Goal: Register for event/course: Sign up to attend an event or enroll in a course

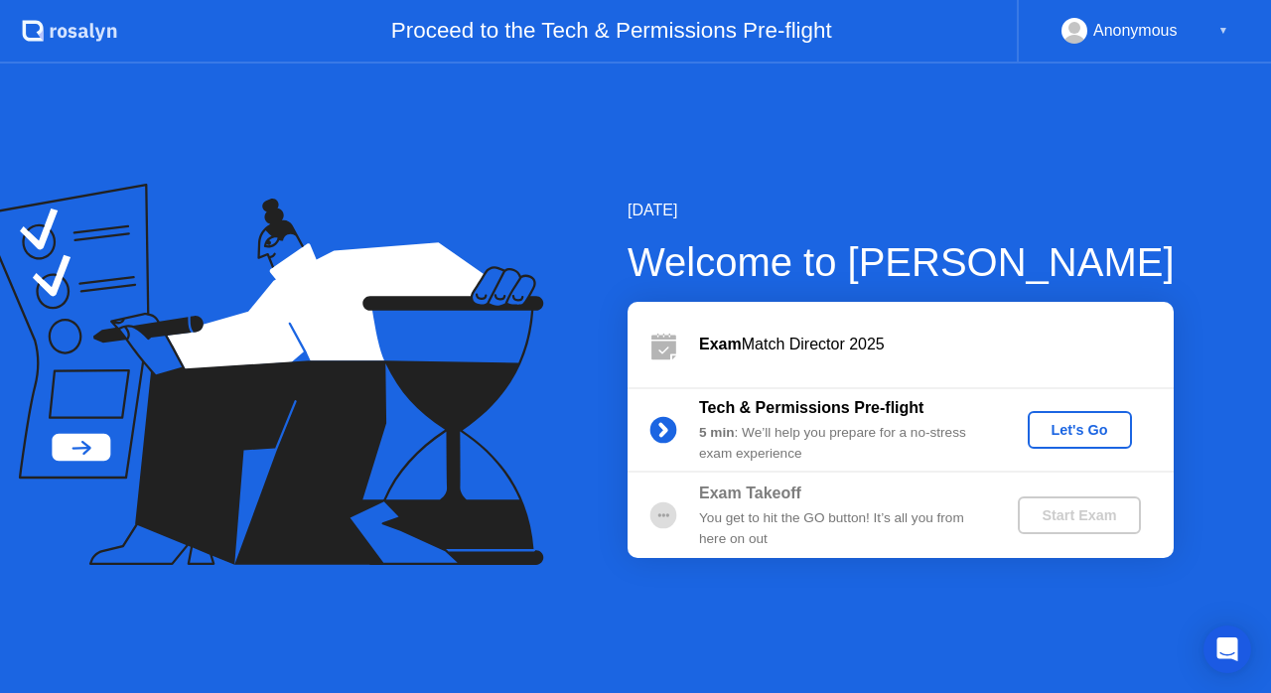
click at [1078, 442] on button "Let's Go" at bounding box center [1080, 430] width 104 height 38
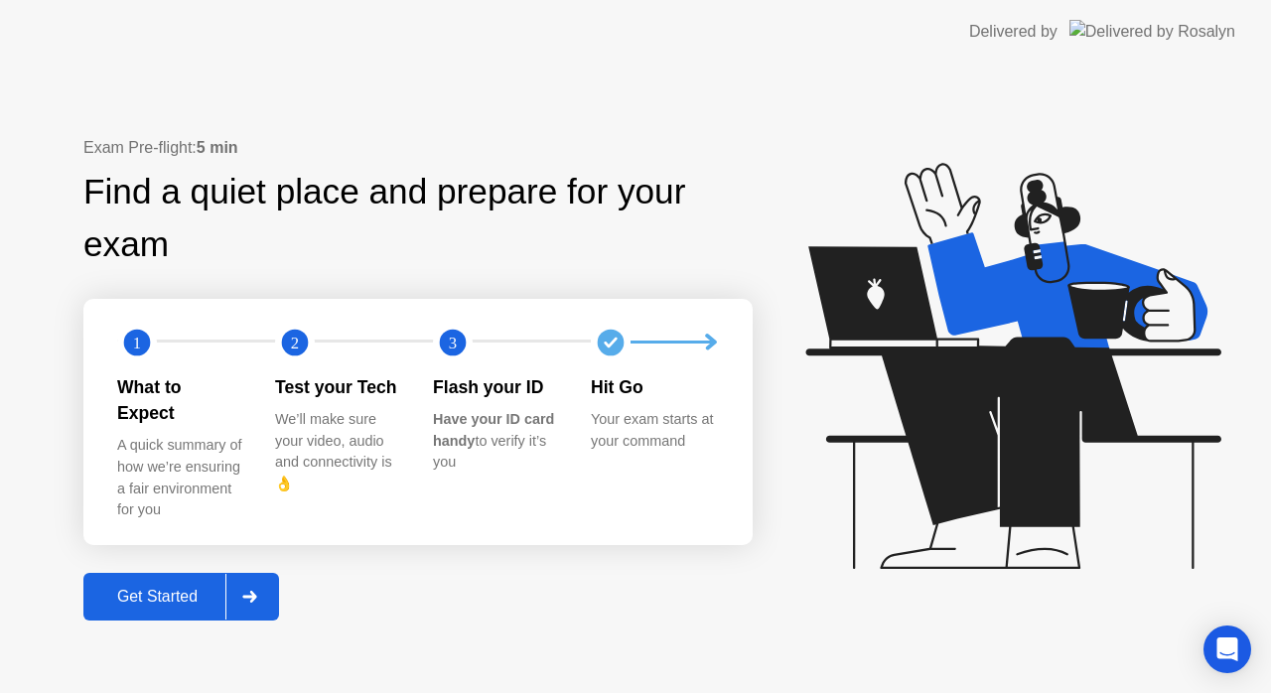
click at [163, 594] on div "Get Started" at bounding box center [157, 597] width 136 height 18
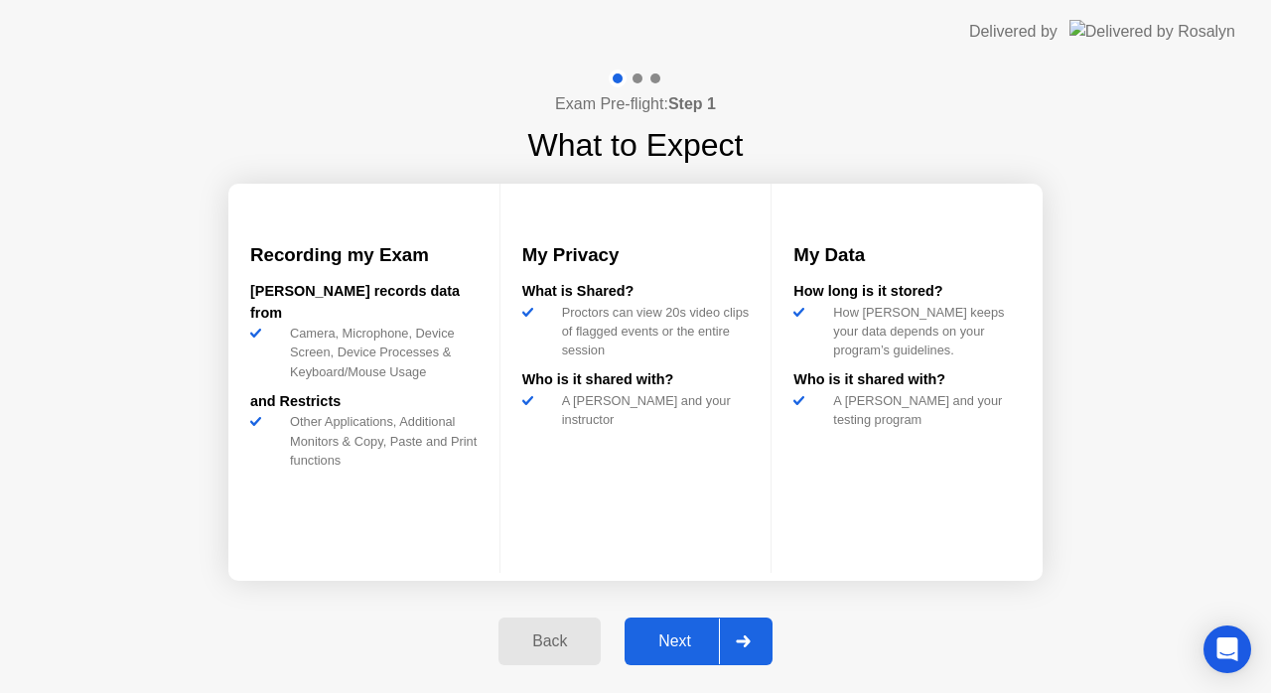
click at [691, 647] on div "Next" at bounding box center [674, 641] width 88 height 18
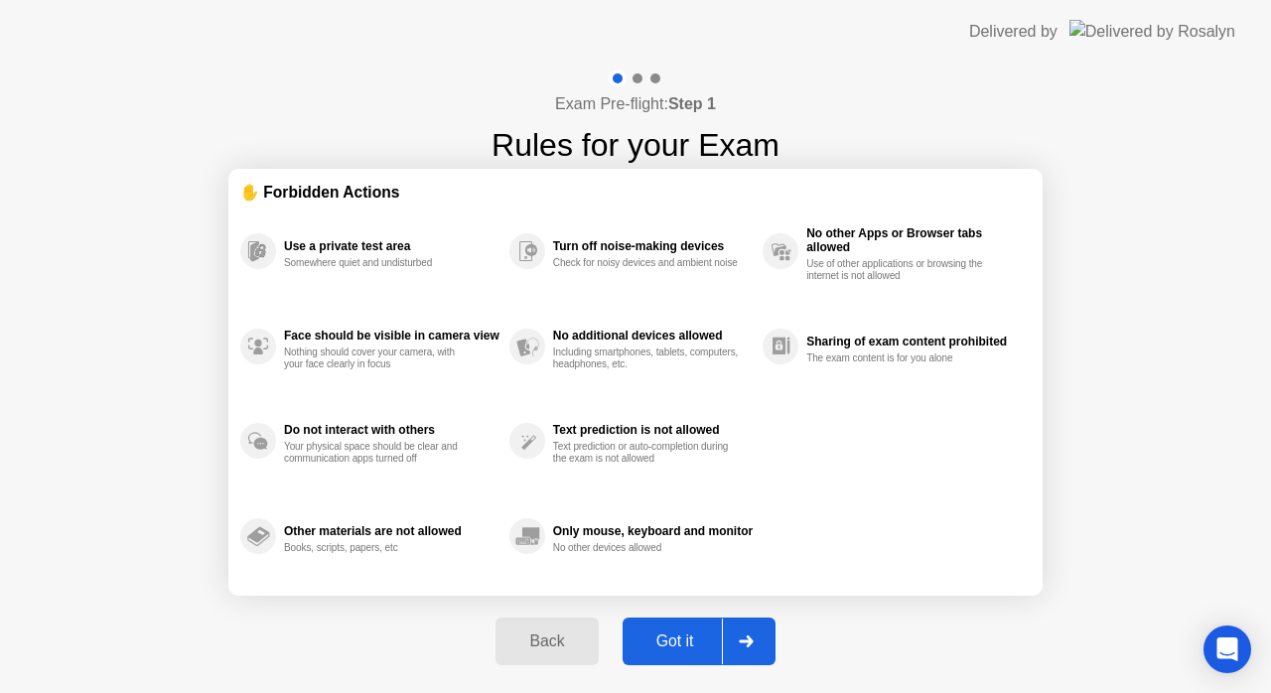
click at [700, 643] on div "Got it" at bounding box center [674, 641] width 93 height 18
select select "**********"
select select "*******"
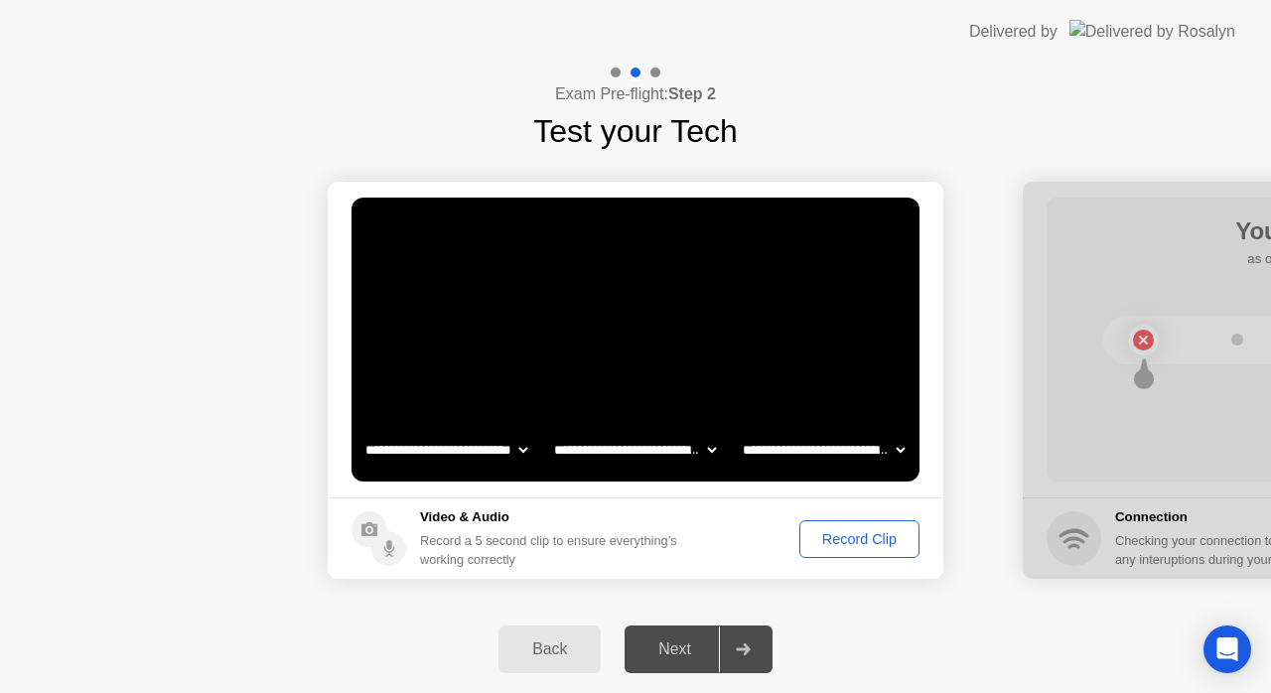
click at [838, 542] on div "Record Clip" at bounding box center [859, 539] width 106 height 16
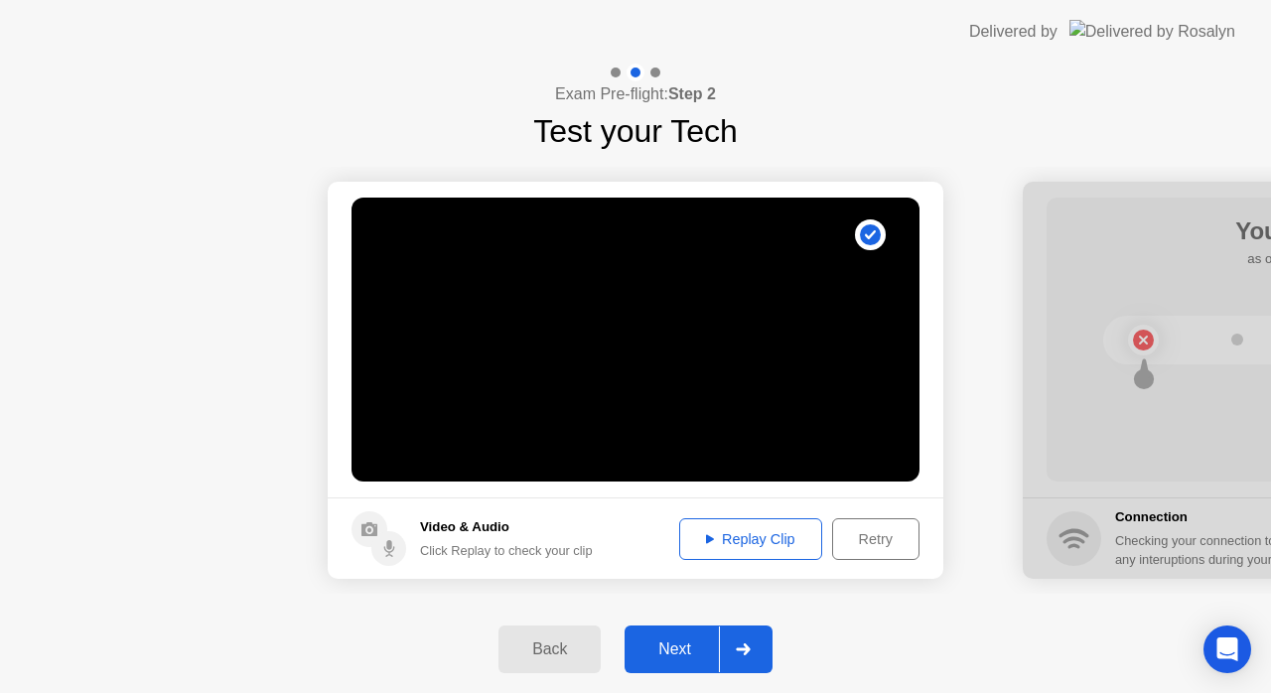
click at [717, 541] on div "Replay Clip" at bounding box center [750, 539] width 129 height 16
click at [677, 662] on button "Next" at bounding box center [698, 649] width 148 height 48
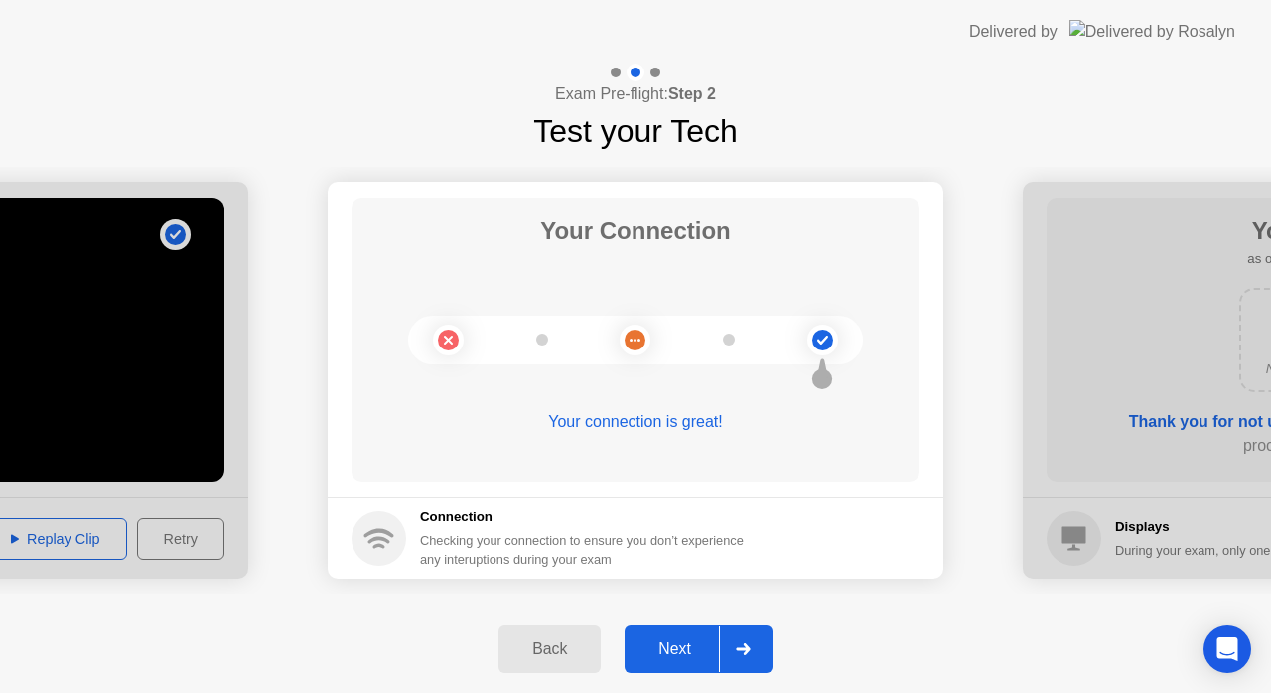
click at [717, 658] on div "Next" at bounding box center [674, 649] width 88 height 18
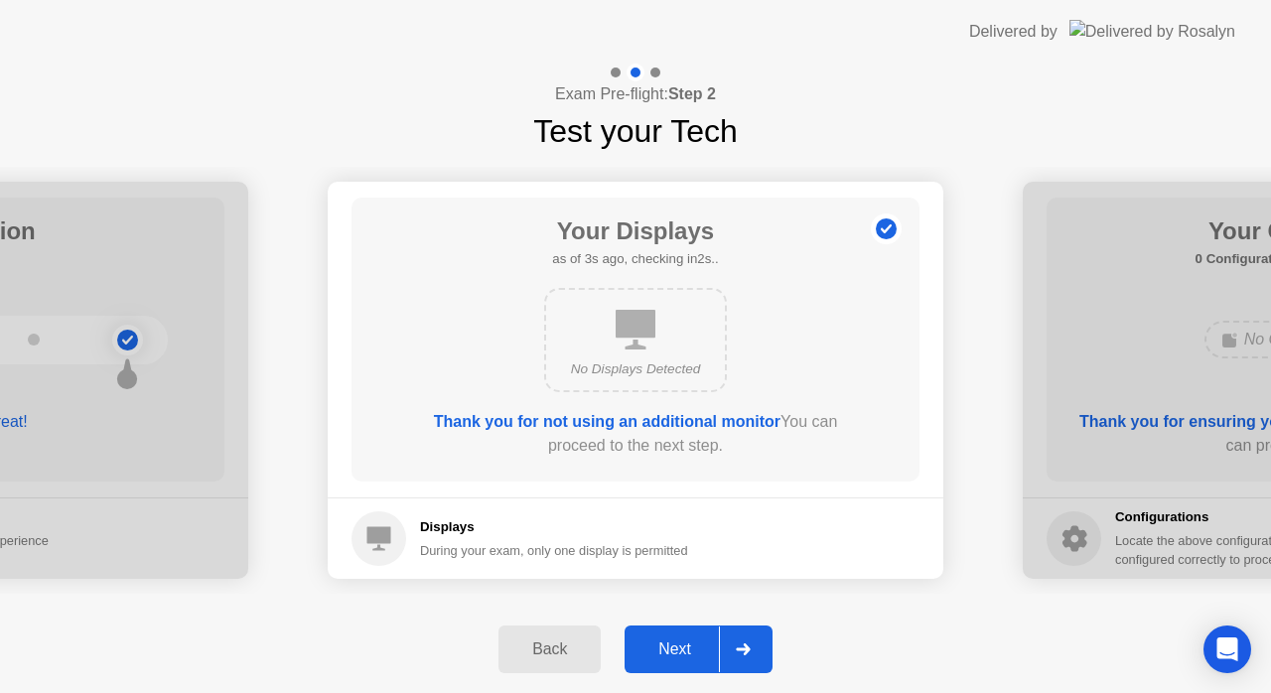
click at [703, 649] on div "Next" at bounding box center [674, 649] width 88 height 18
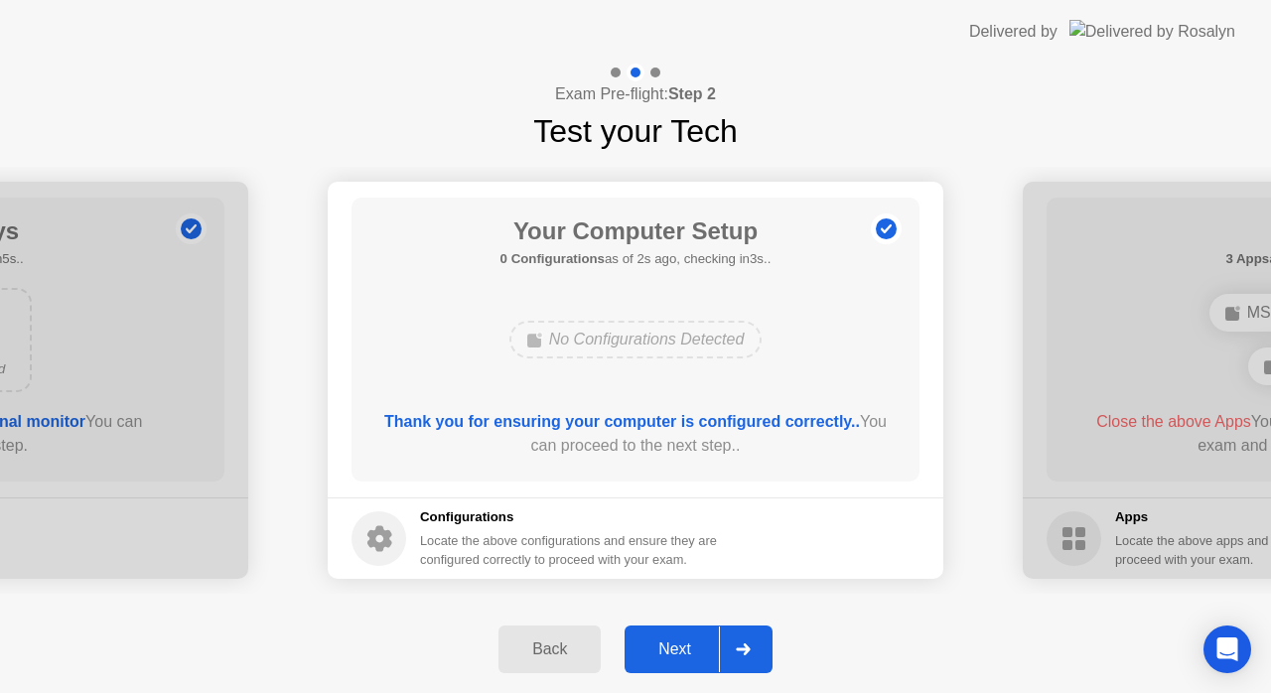
click at [679, 647] on div "Next" at bounding box center [674, 649] width 88 height 18
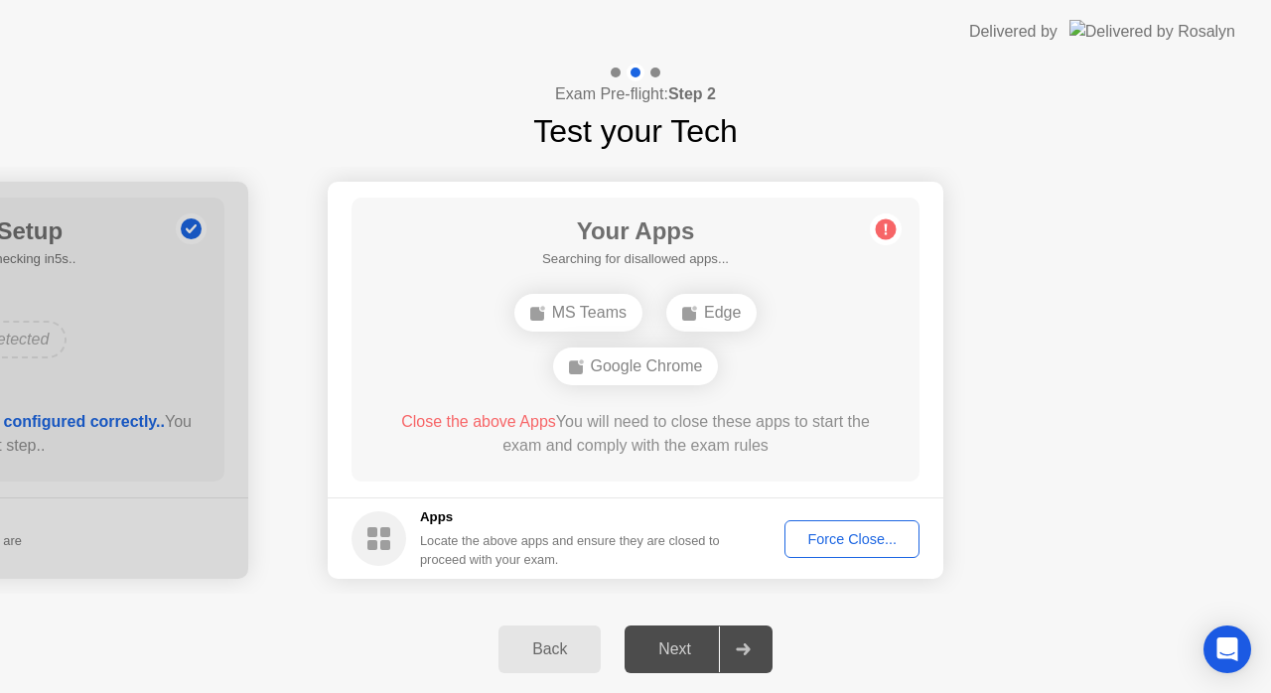
click at [862, 532] on div "Force Close..." at bounding box center [851, 539] width 121 height 16
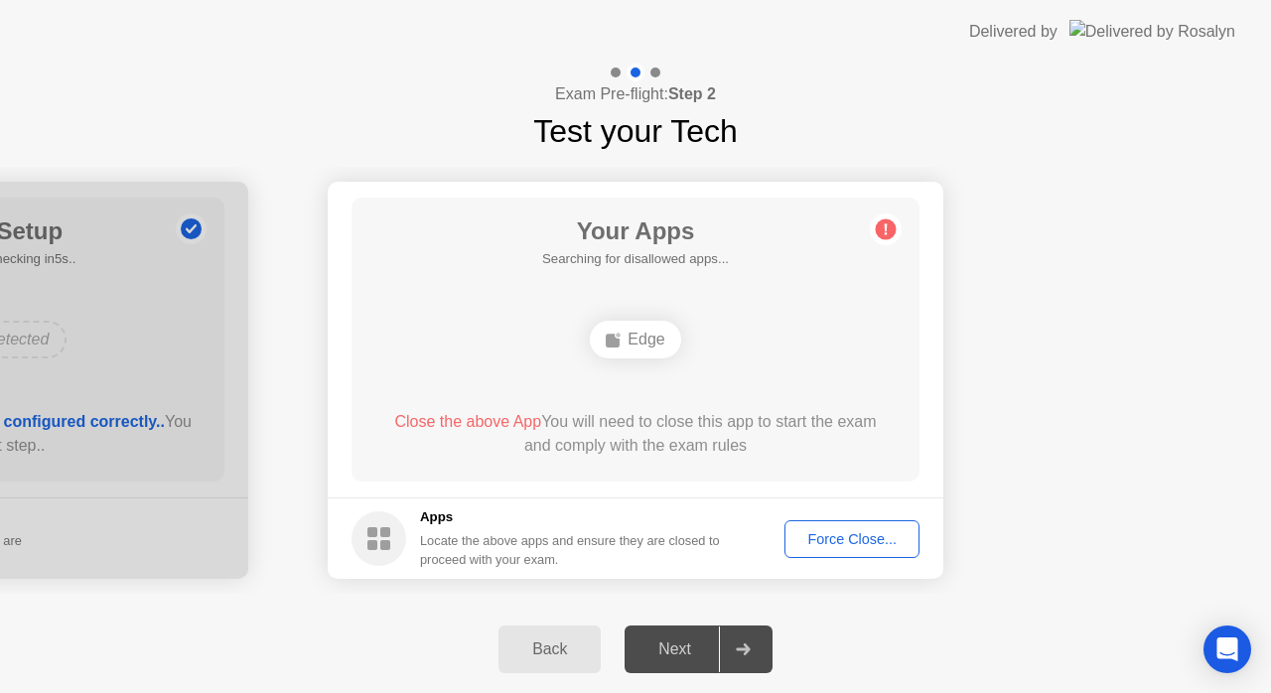
click at [869, 531] on div "Force Close..." at bounding box center [851, 539] width 121 height 16
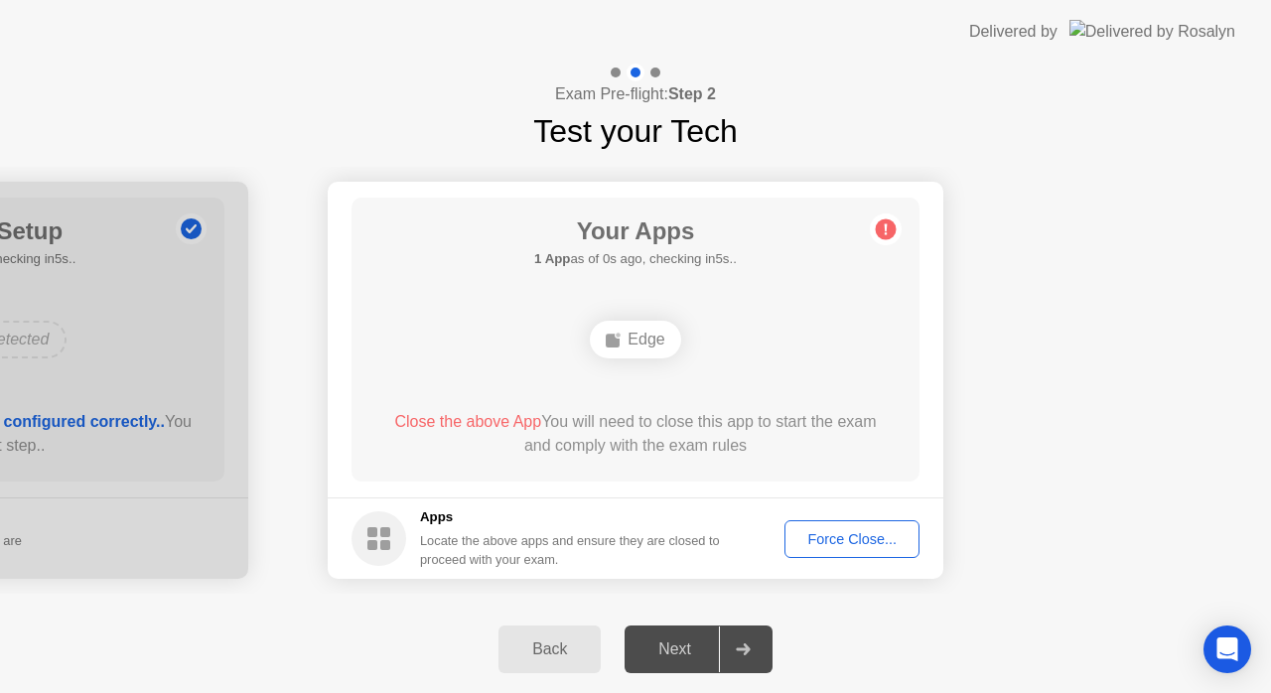
click at [882, 536] on div "Force Close..." at bounding box center [851, 539] width 121 height 16
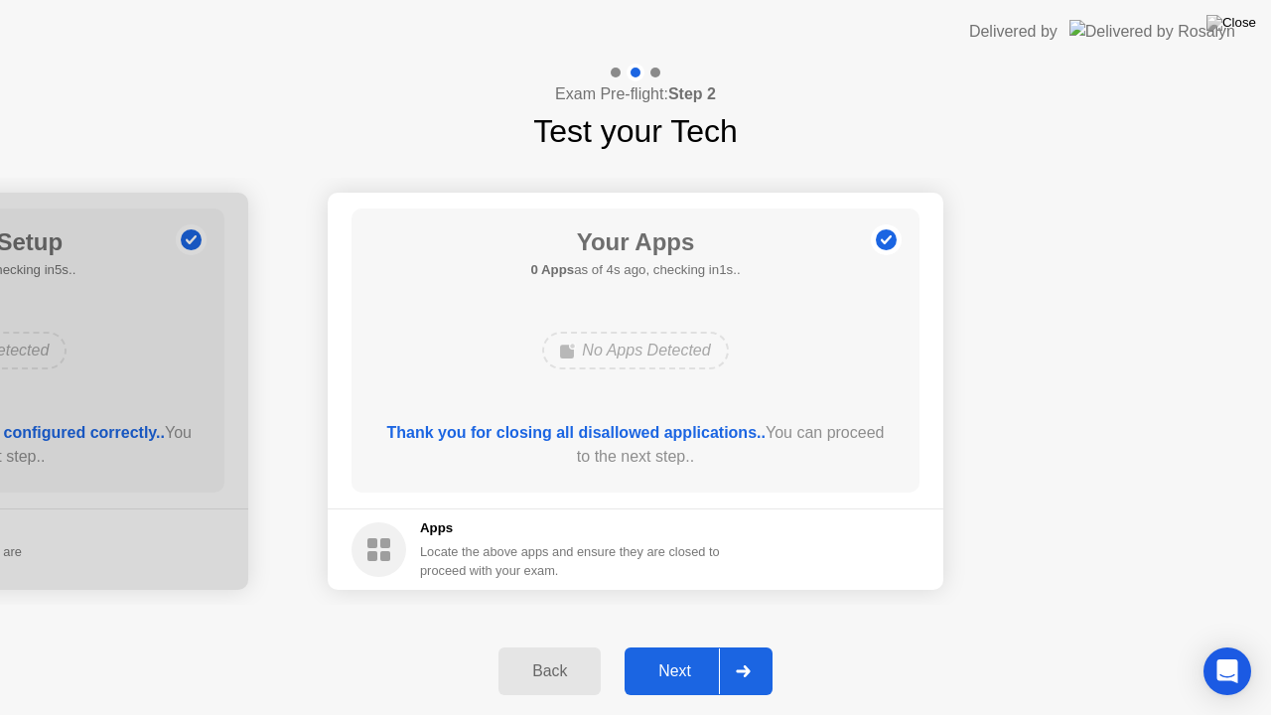
click at [681, 671] on div "Next" at bounding box center [674, 671] width 88 height 18
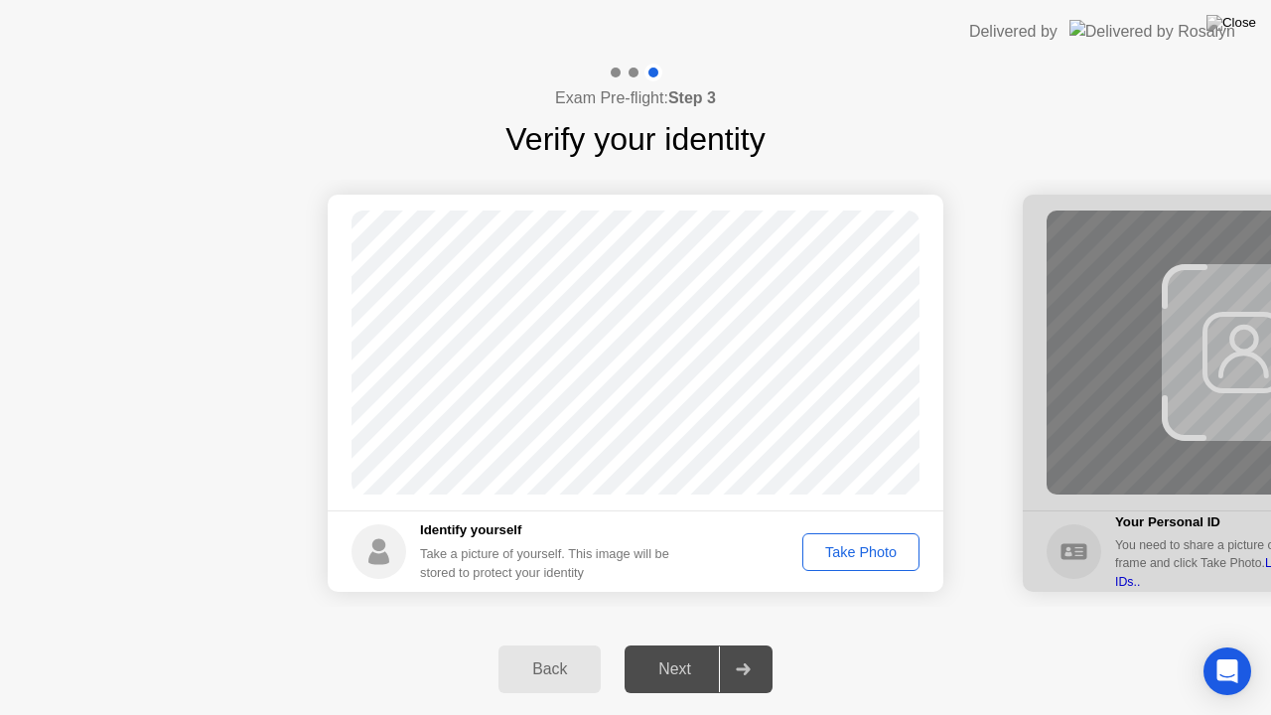
click at [870, 552] on div "Take Photo" at bounding box center [860, 552] width 103 height 16
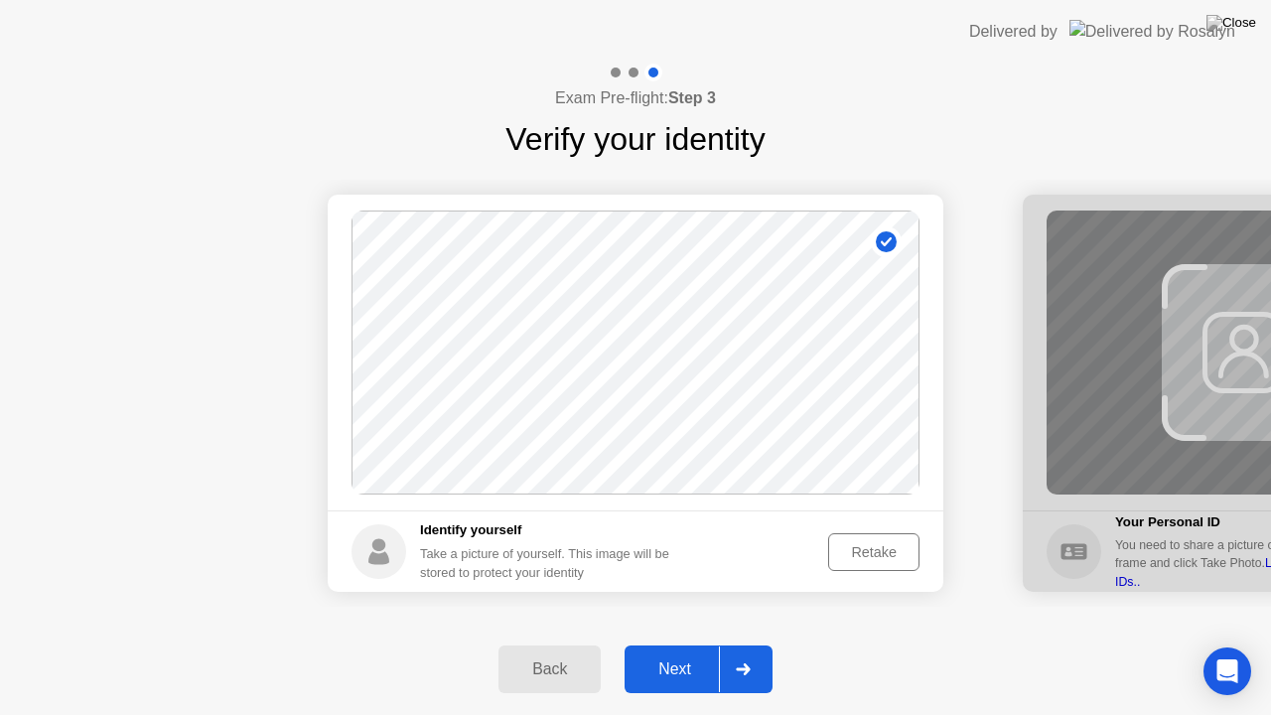
click at [695, 673] on div "Next" at bounding box center [674, 669] width 88 height 18
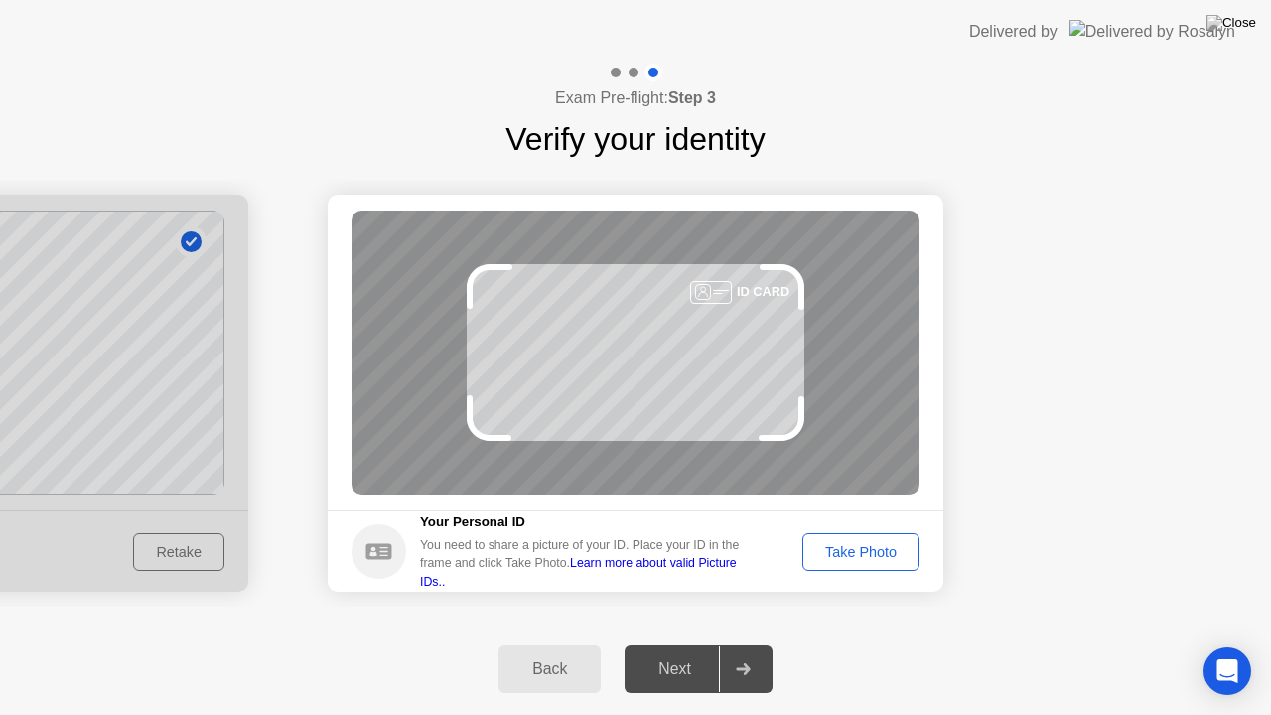
click at [866, 552] on div "Take Photo" at bounding box center [860, 552] width 103 height 16
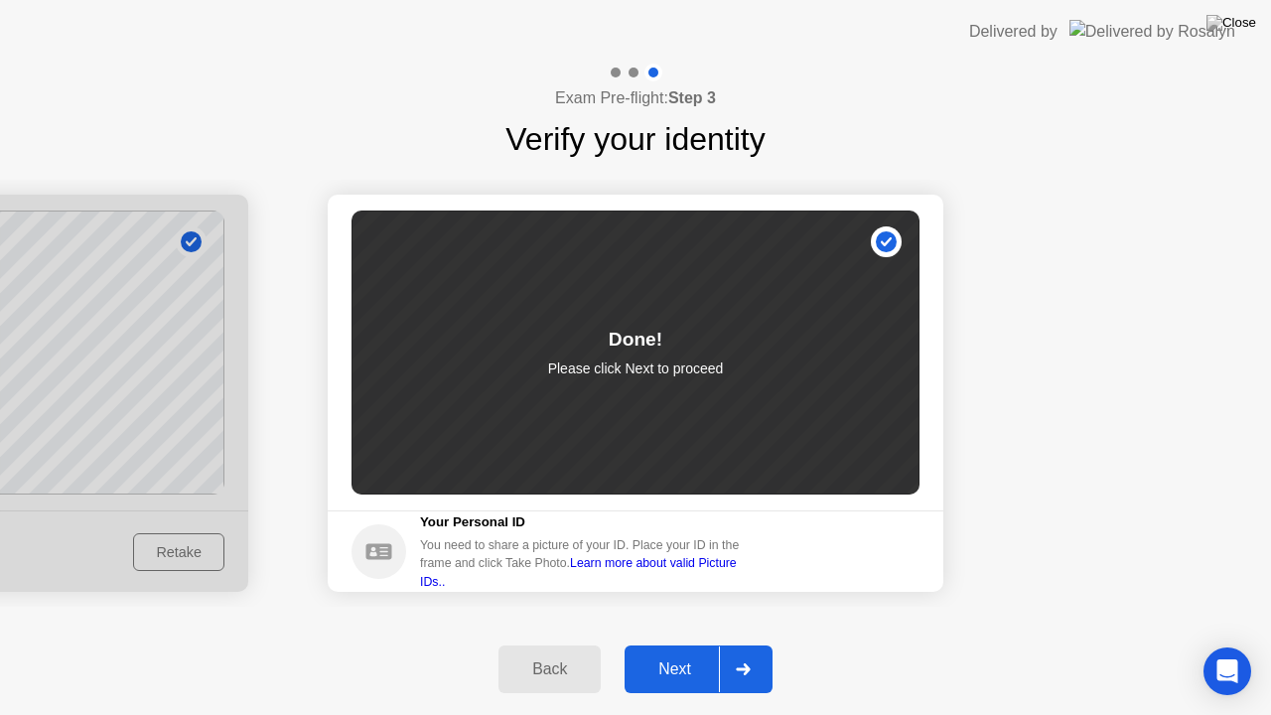
click at [703, 677] on div "Next" at bounding box center [674, 669] width 88 height 18
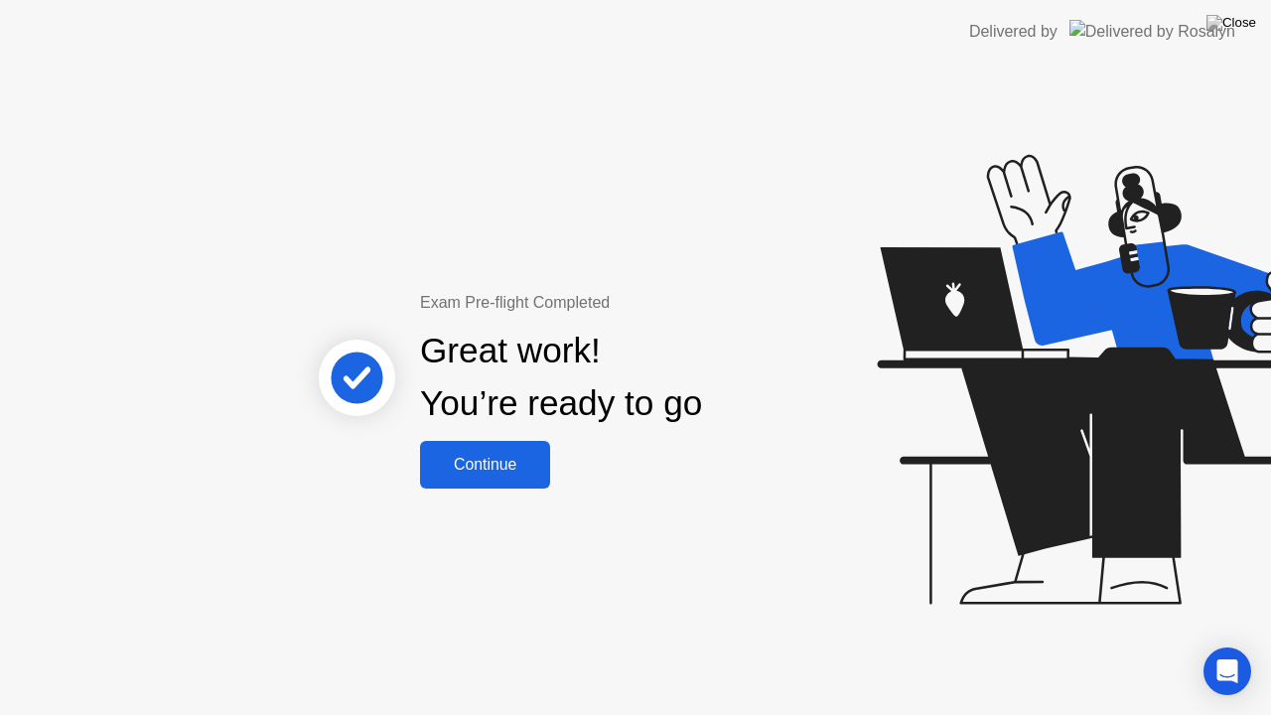
click at [499, 470] on div "Continue" at bounding box center [485, 465] width 118 height 18
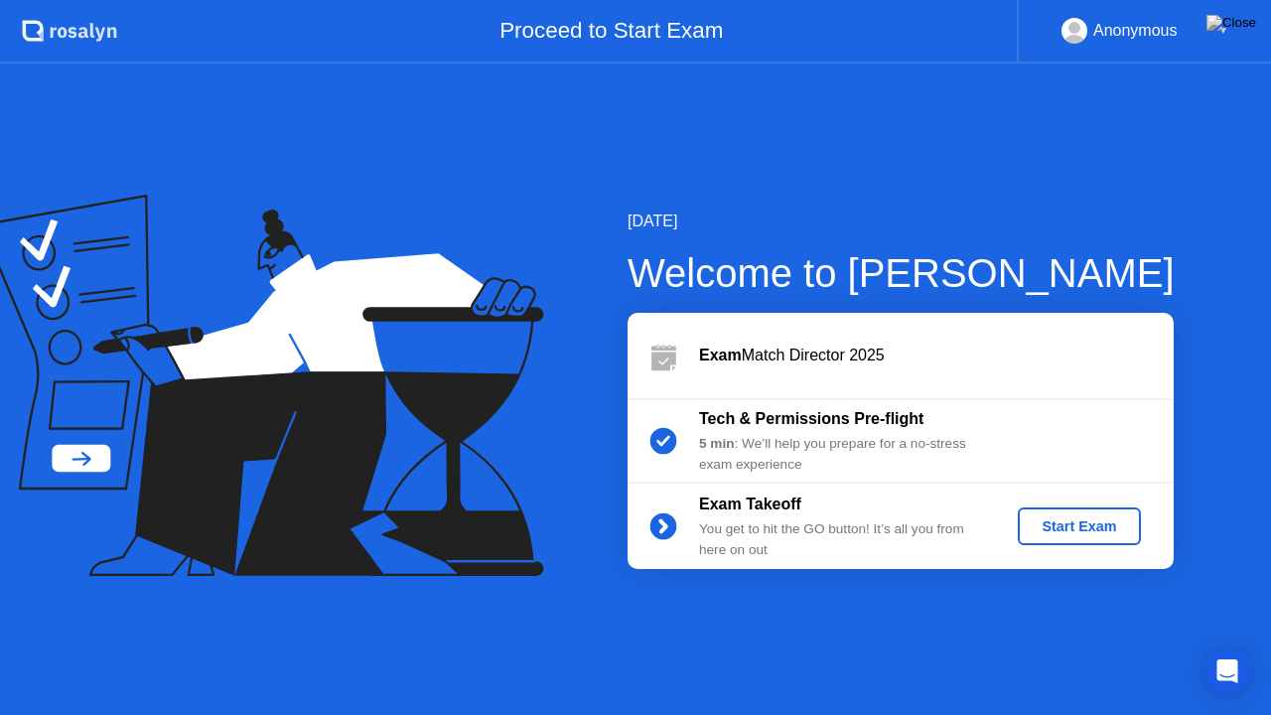
click at [1088, 520] on div "Start Exam" at bounding box center [1079, 526] width 106 height 16
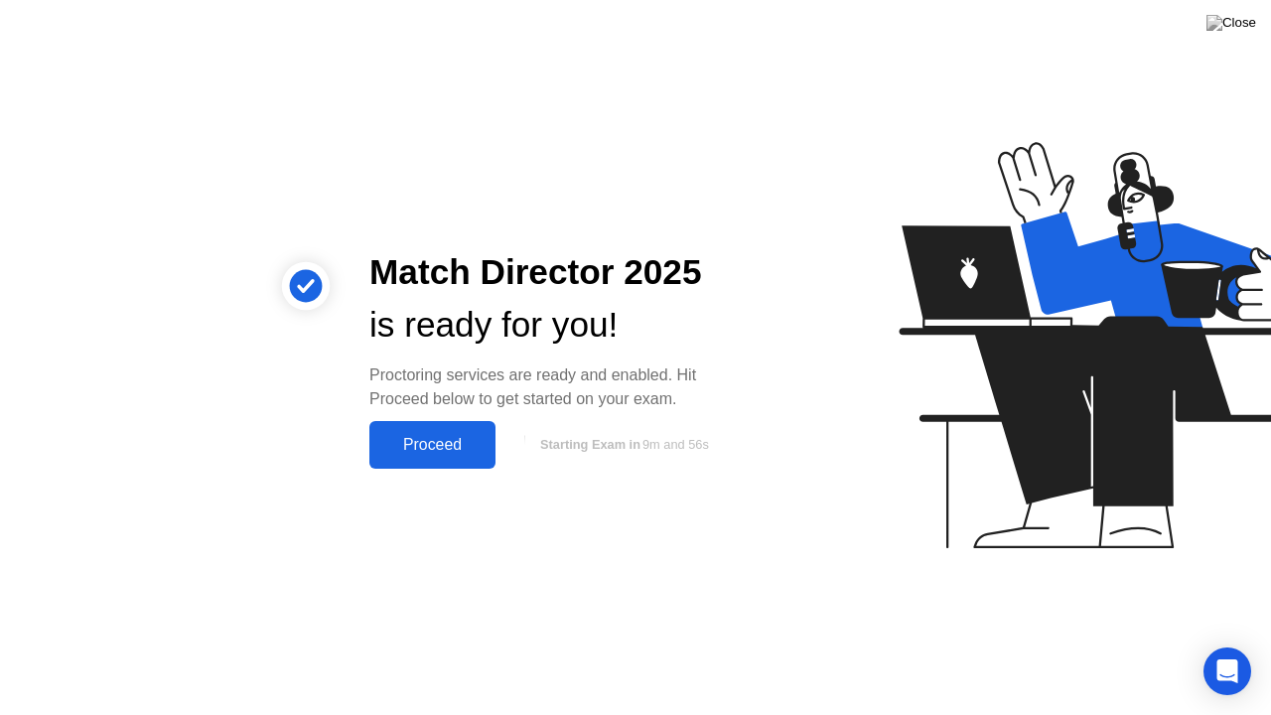
click at [421, 459] on button "Proceed" at bounding box center [432, 445] width 126 height 48
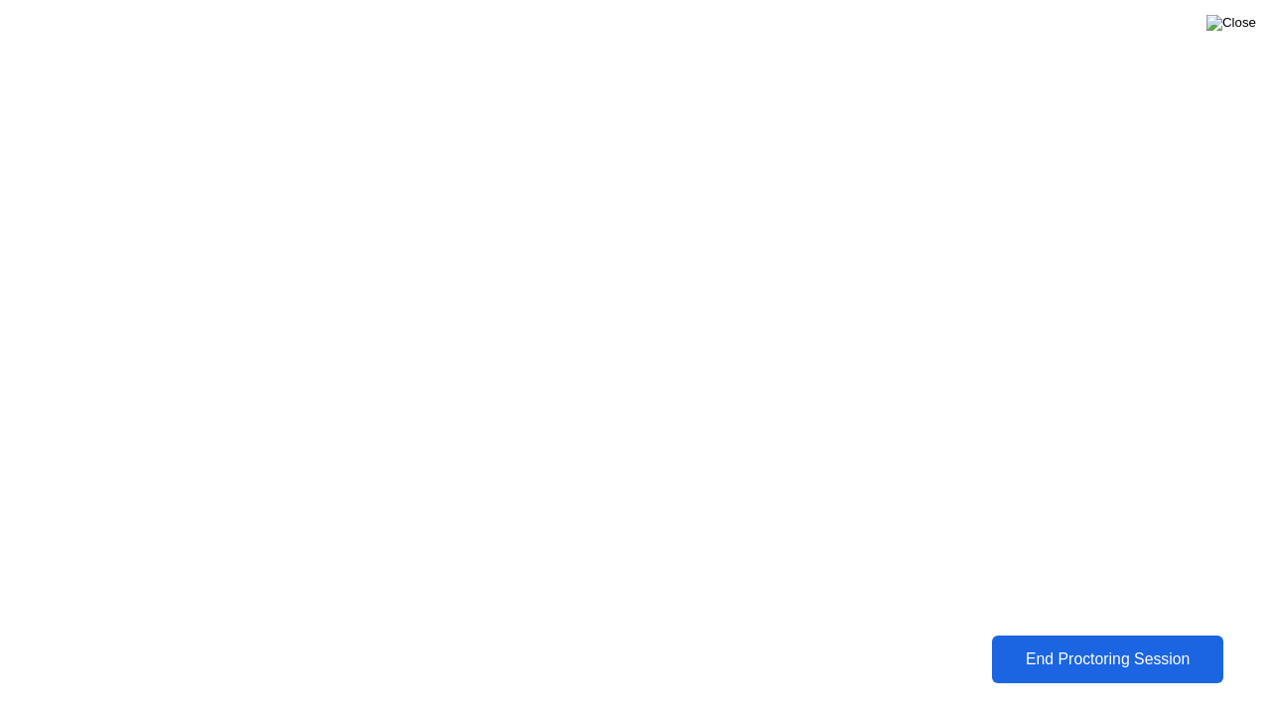
click at [1247, 23] on img at bounding box center [1231, 23] width 50 height 16
